Goal: Book appointment/travel/reservation

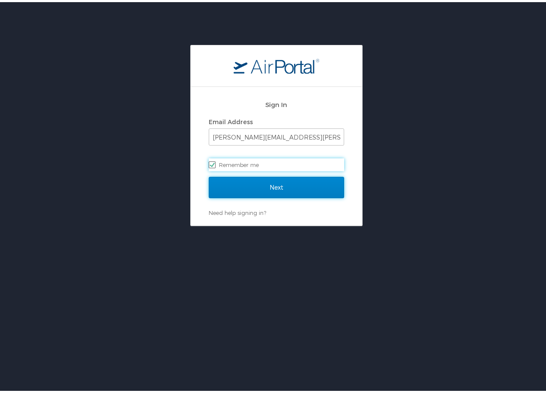
click at [269, 187] on input "Next" at bounding box center [276, 185] width 135 height 21
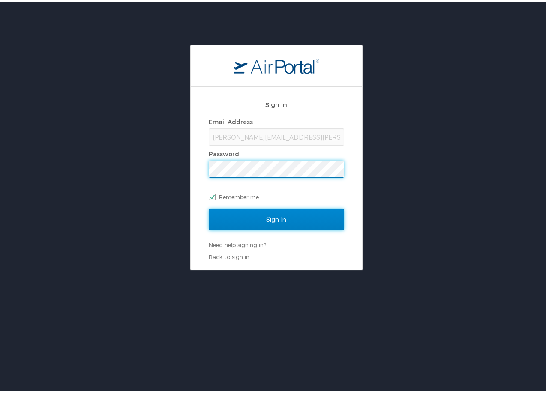
click at [264, 221] on input "Sign In" at bounding box center [276, 217] width 135 height 21
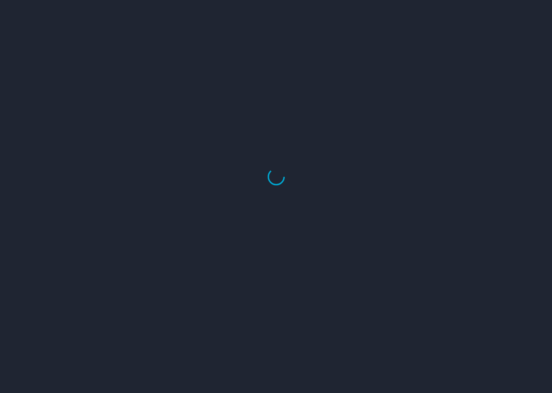
select select "US"
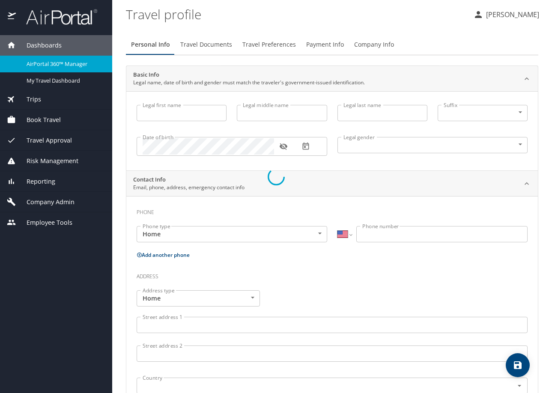
type input "Lindsey"
type input "Garbarino"
type input "Female"
select select "US"
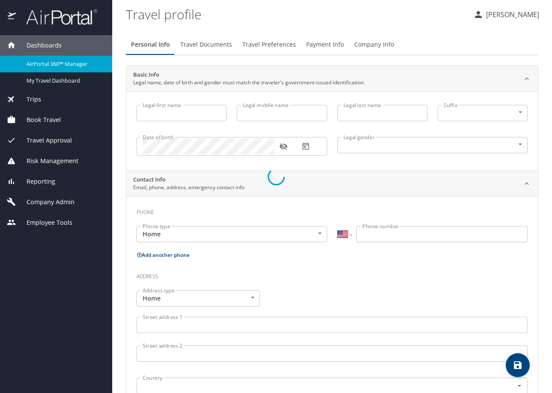
select select "US"
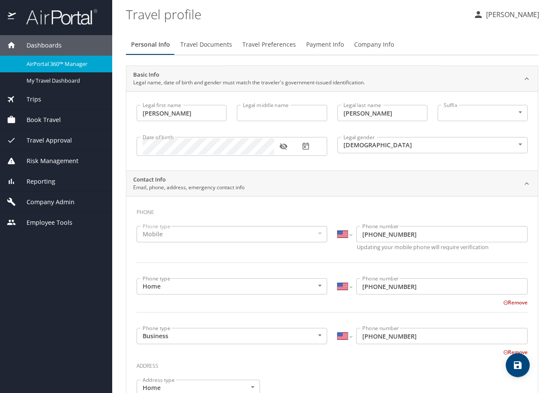
click at [36, 116] on span "Book Travel" at bounding box center [38, 119] width 45 height 9
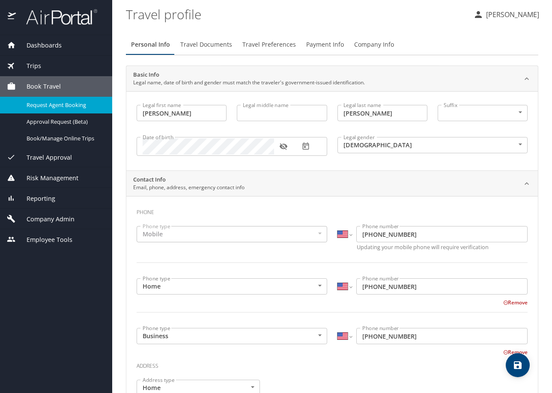
click at [48, 106] on span "Request Agent Booking" at bounding box center [64, 105] width 75 height 8
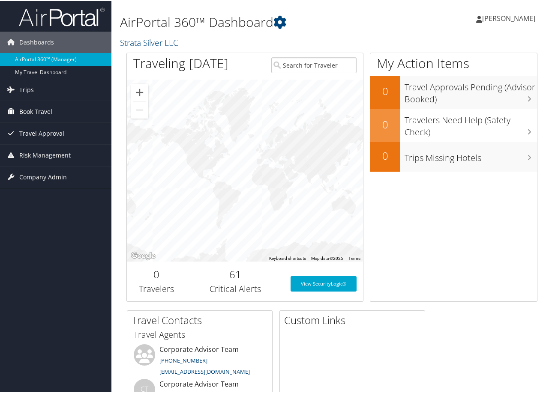
click at [29, 111] on span "Book Travel" at bounding box center [35, 110] width 33 height 21
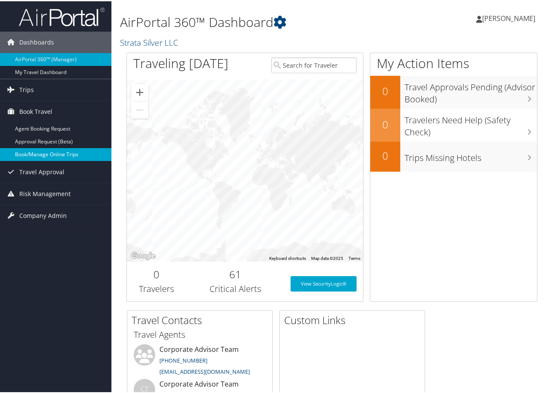
click at [40, 153] on link "Book/Manage Online Trips" at bounding box center [55, 153] width 111 height 13
